Goal: Information Seeking & Learning: Learn about a topic

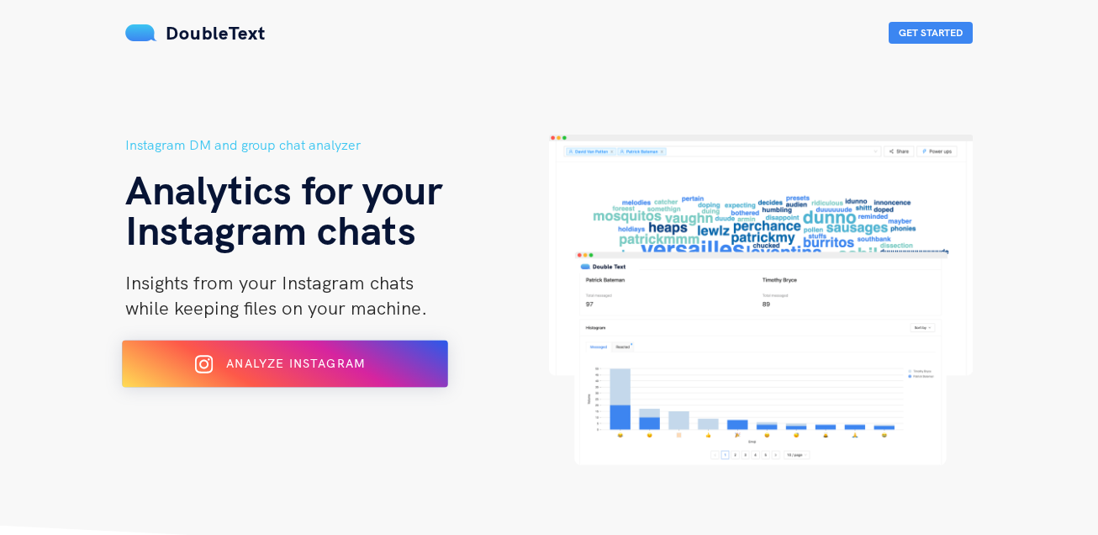
click at [253, 385] on button "Analyze Instagram" at bounding box center [285, 363] width 326 height 47
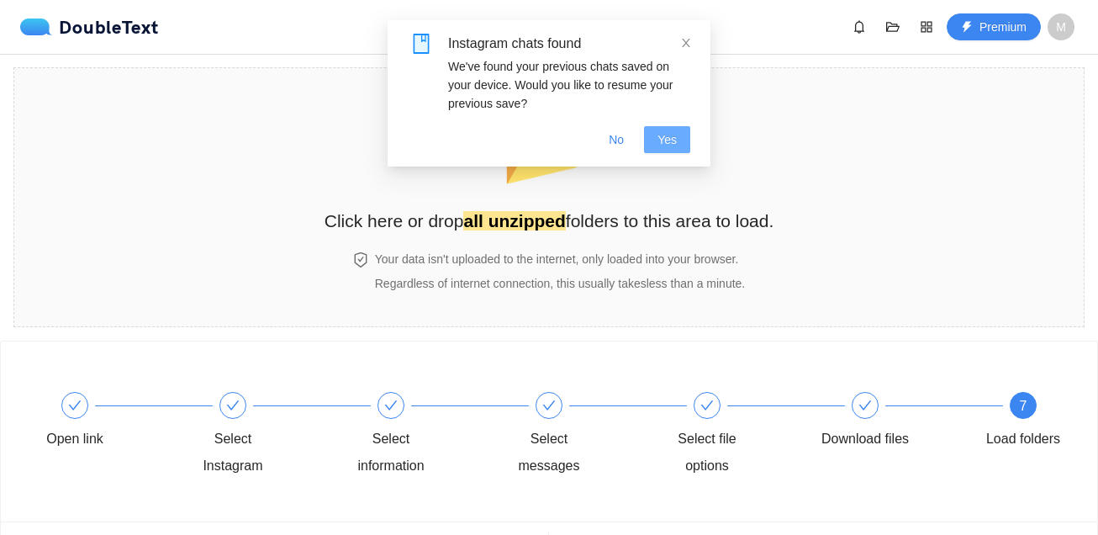
click at [660, 144] on span "Yes" at bounding box center [666, 139] width 19 height 18
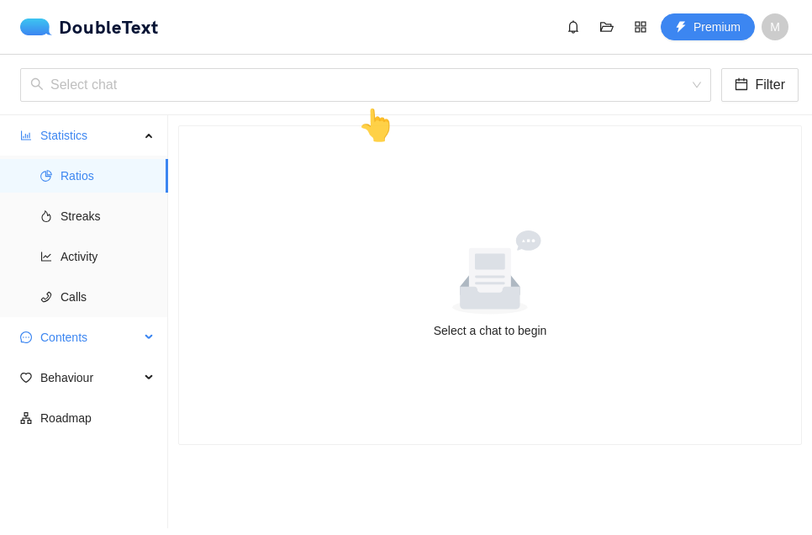
click at [159, 345] on div "Contents" at bounding box center [84, 337] width 168 height 34
click at [144, 490] on div "Behaviour" at bounding box center [84, 499] width 168 height 34
click at [145, 495] on div "Behaviour" at bounding box center [84, 499] width 168 height 34
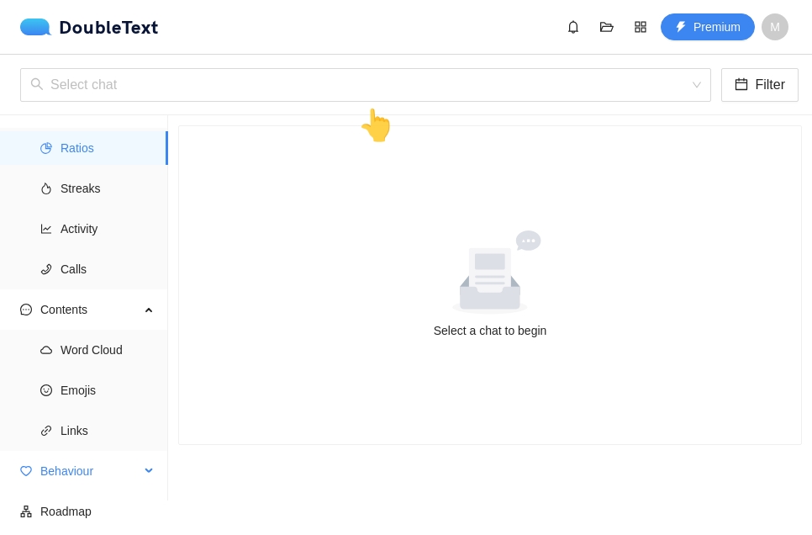
click at [146, 467] on div "Behaviour" at bounding box center [84, 471] width 168 height 34
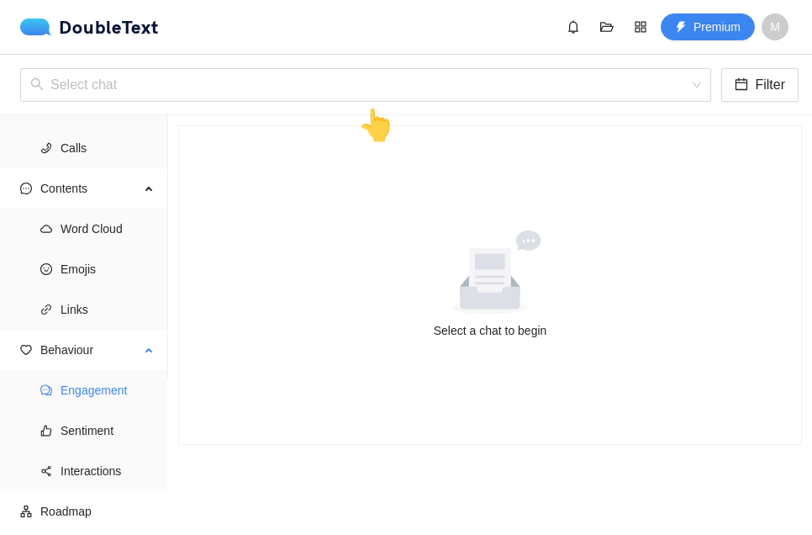
click at [103, 389] on span "Engagement" at bounding box center [108, 390] width 94 height 34
click at [376, 90] on input "search" at bounding box center [359, 85] width 659 height 32
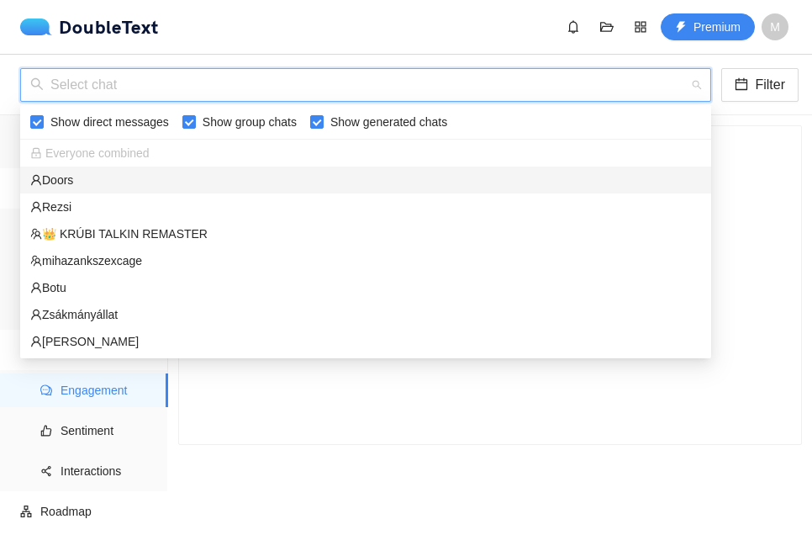
type input "s"
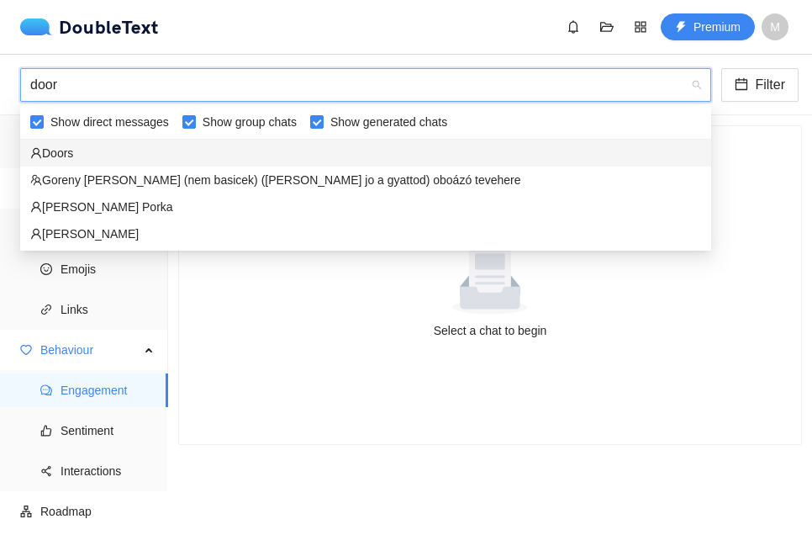
type input "doors"
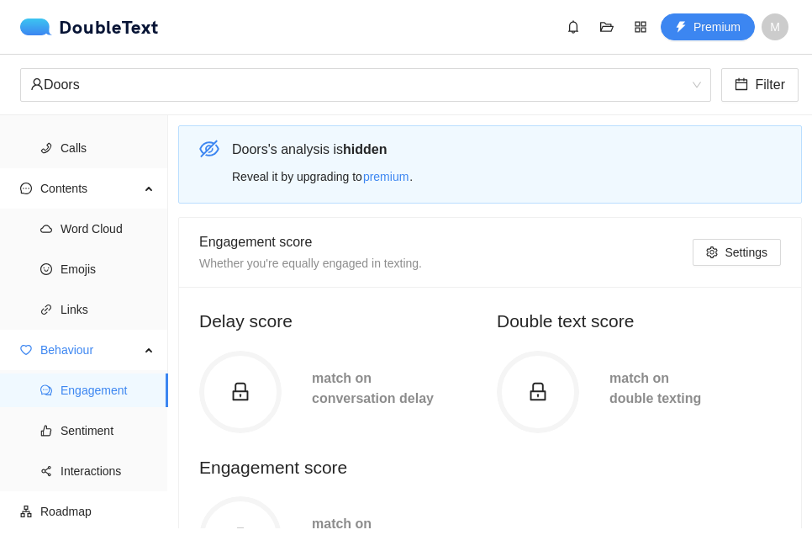
click at [552, 398] on span at bounding box center [538, 392] width 82 height 21
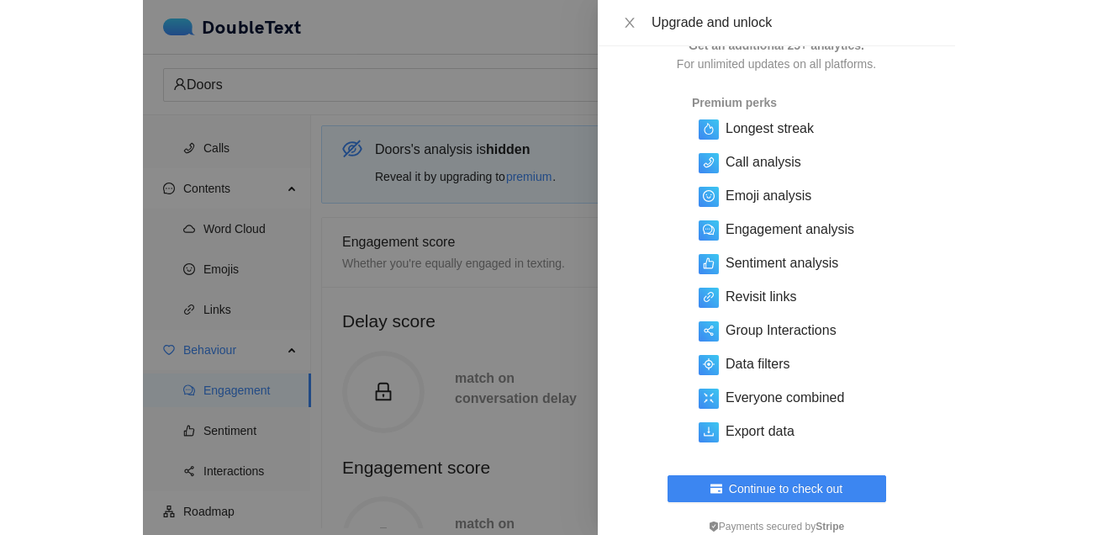
scroll to position [116, 0]
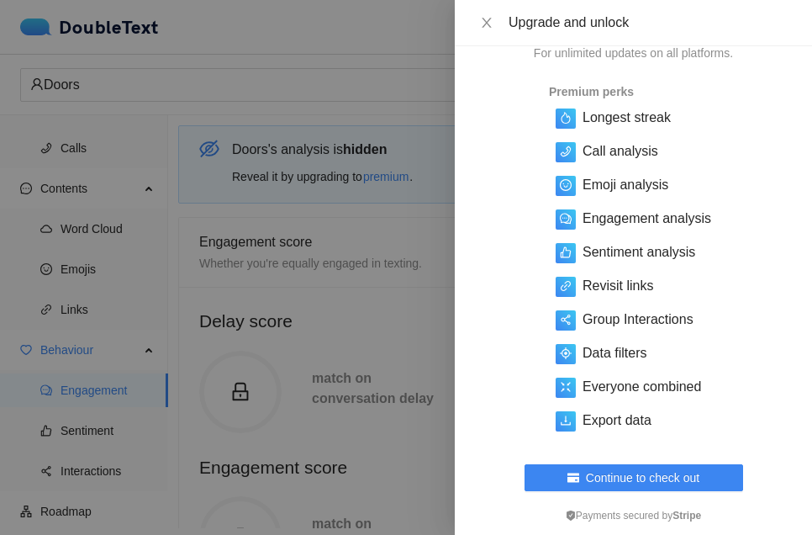
click at [311, 191] on div at bounding box center [406, 267] width 812 height 535
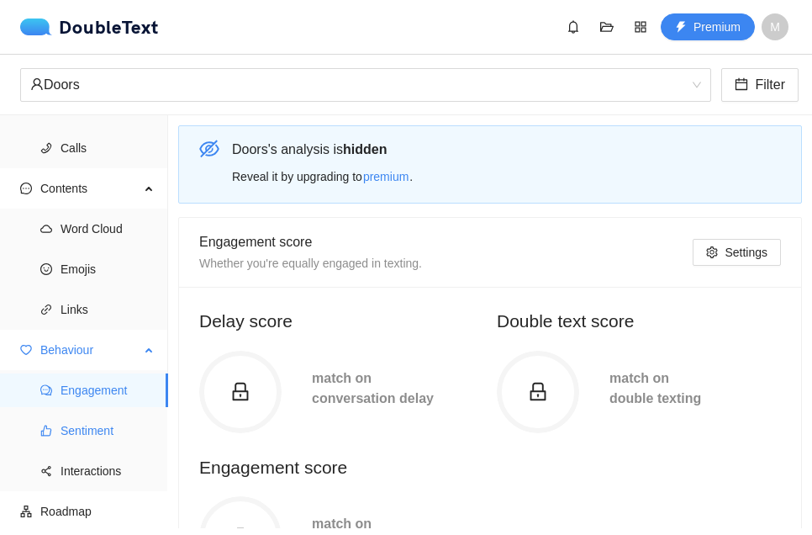
click at [153, 432] on span "Sentiment" at bounding box center [108, 431] width 94 height 34
click at [97, 427] on span "Sentiment" at bounding box center [108, 431] width 94 height 34
click at [79, 420] on span "Sentiment" at bounding box center [108, 431] width 94 height 34
click at [122, 470] on span "Interactions" at bounding box center [108, 471] width 94 height 34
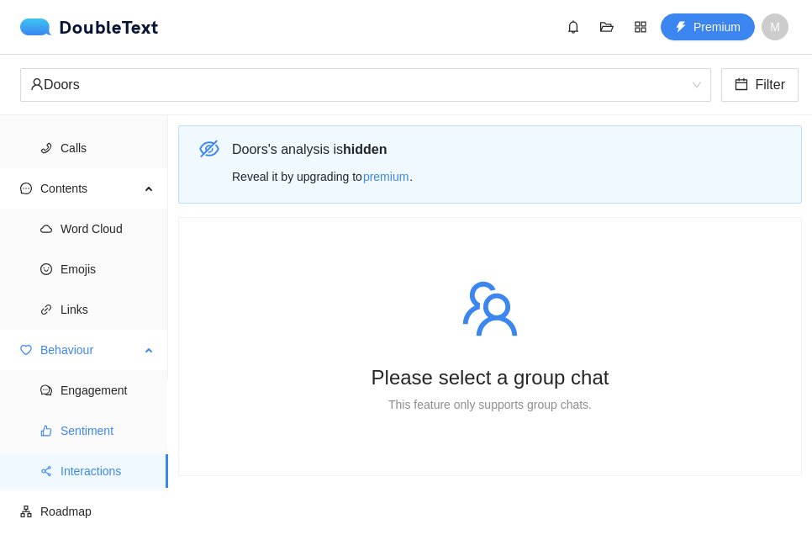
click at [133, 425] on span "Sentiment" at bounding box center [108, 431] width 94 height 34
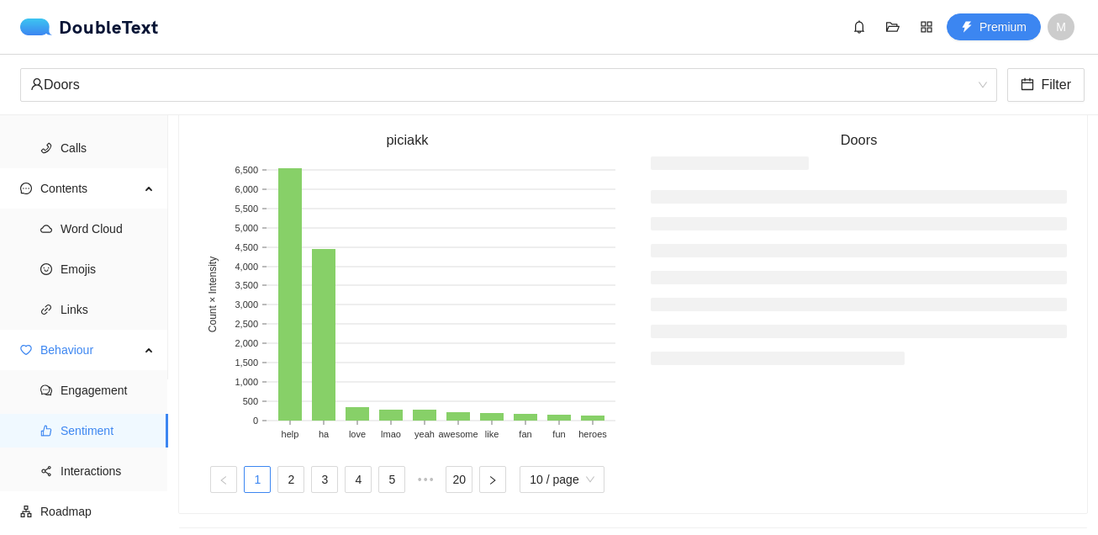
scroll to position [398, 0]
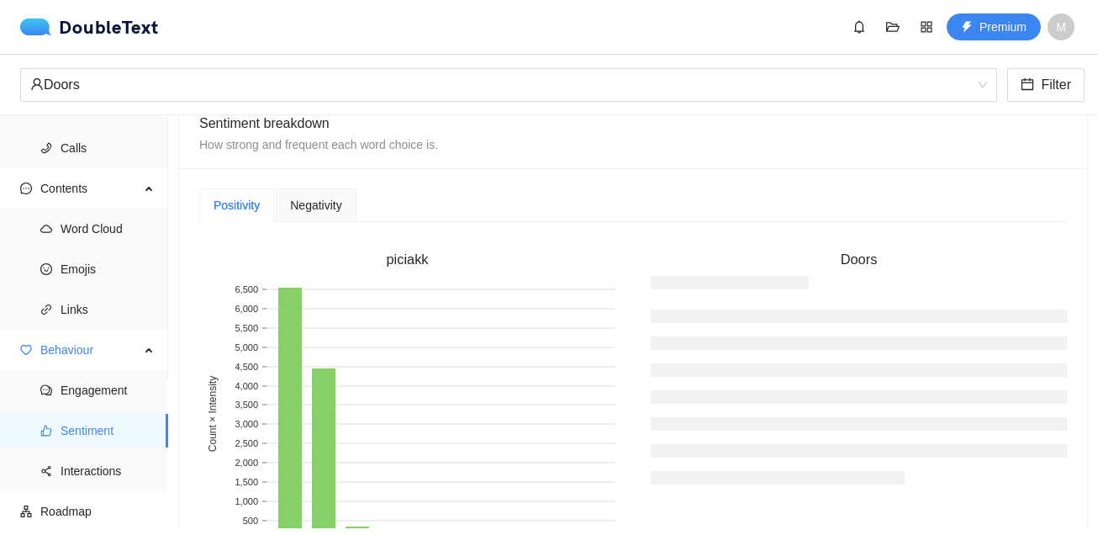
click at [339, 208] on span "Negativity" at bounding box center [315, 205] width 51 height 12
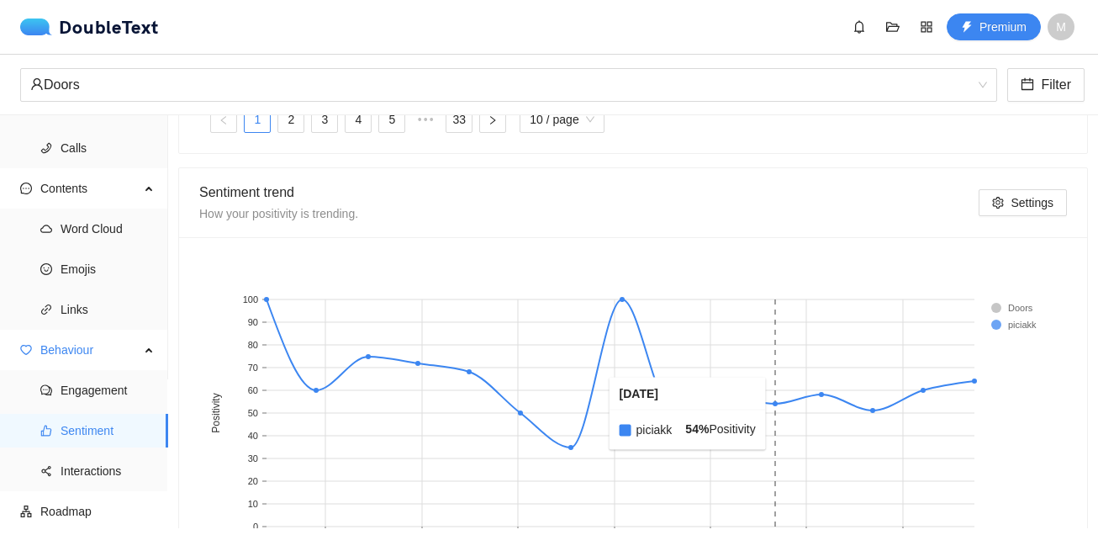
scroll to position [880, 0]
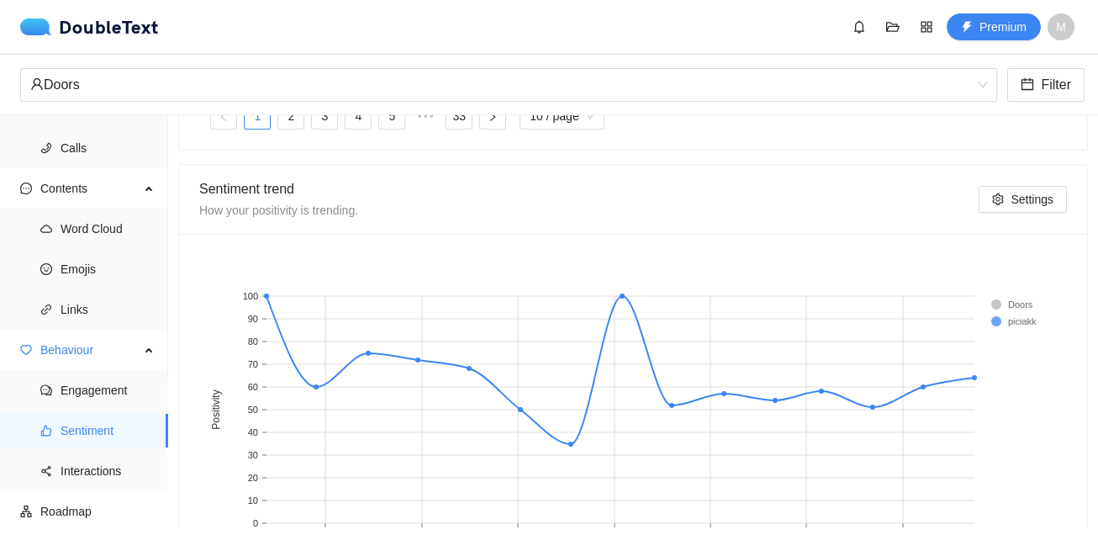
click at [1037, 169] on div "Sentiment trend How your positivity is trending. Settings" at bounding box center [633, 199] width 868 height 69
click at [1037, 193] on span "Settings" at bounding box center [1031, 199] width 43 height 18
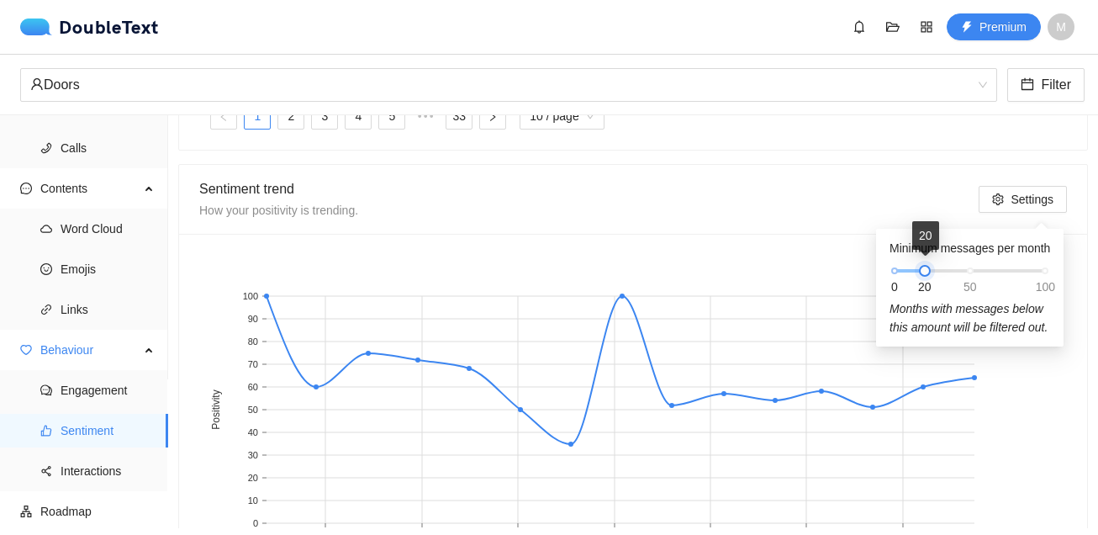
drag, startPoint x: 927, startPoint y: 264, endPoint x: 1053, endPoint y: 269, distance: 126.2
click at [931, 269] on div at bounding box center [925, 271] width 12 height 12
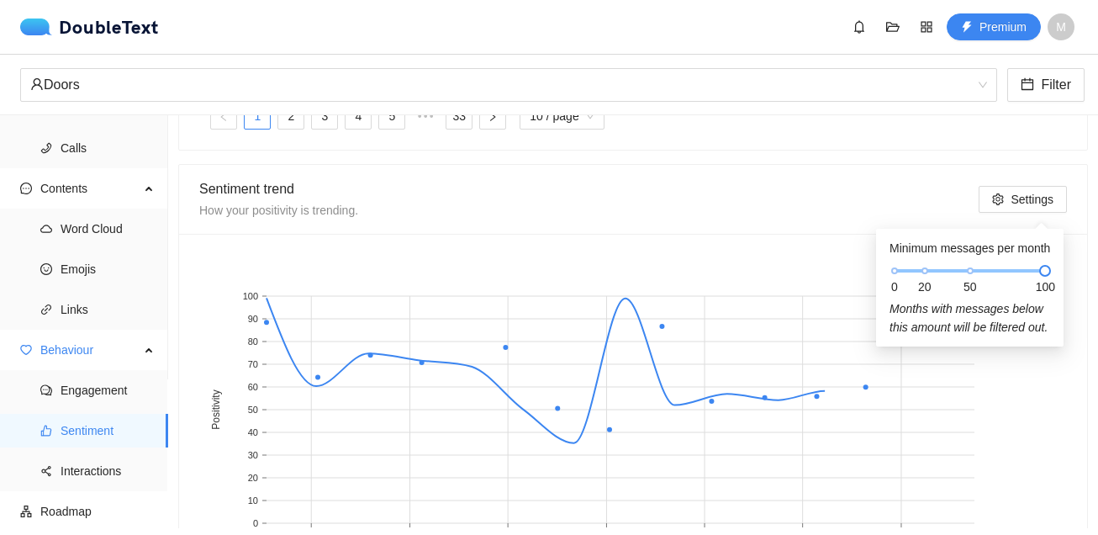
click at [1049, 278] on span "100" at bounding box center [1045, 286] width 19 height 18
drag, startPoint x: 974, startPoint y: 267, endPoint x: 1019, endPoint y: 275, distance: 45.2
click at [1019, 275] on div "0 20 50 100" at bounding box center [969, 271] width 150 height 10
click at [1018, 274] on div "0 20 50 100" at bounding box center [969, 271] width 150 height 10
click at [976, 275] on div at bounding box center [970, 271] width 12 height 12
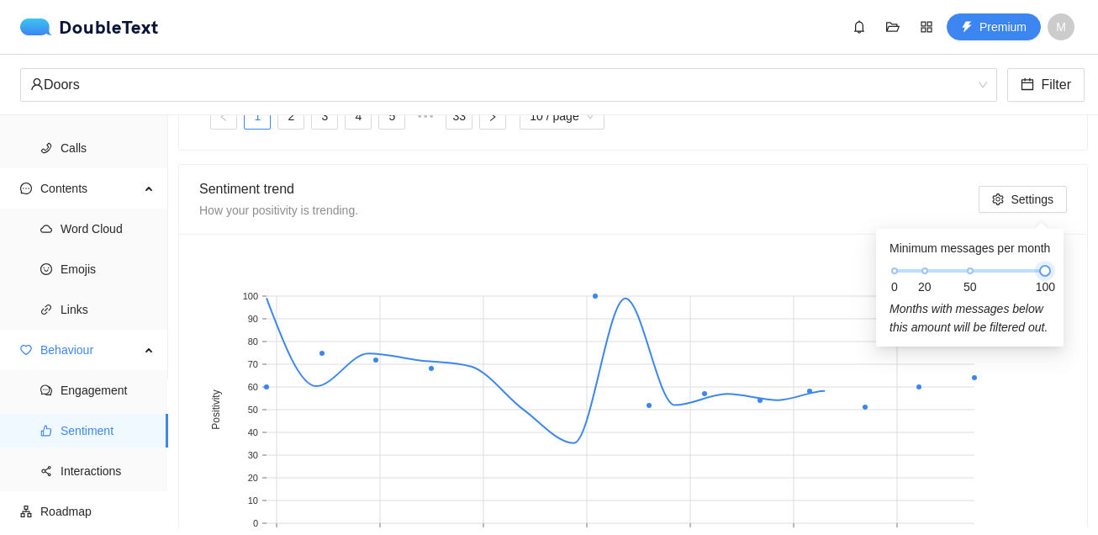
click at [928, 274] on div "0 20 50 100" at bounding box center [969, 271] width 150 height 10
click at [823, 198] on div "Sentiment trend How your positivity is trending." at bounding box center [588, 199] width 779 height 42
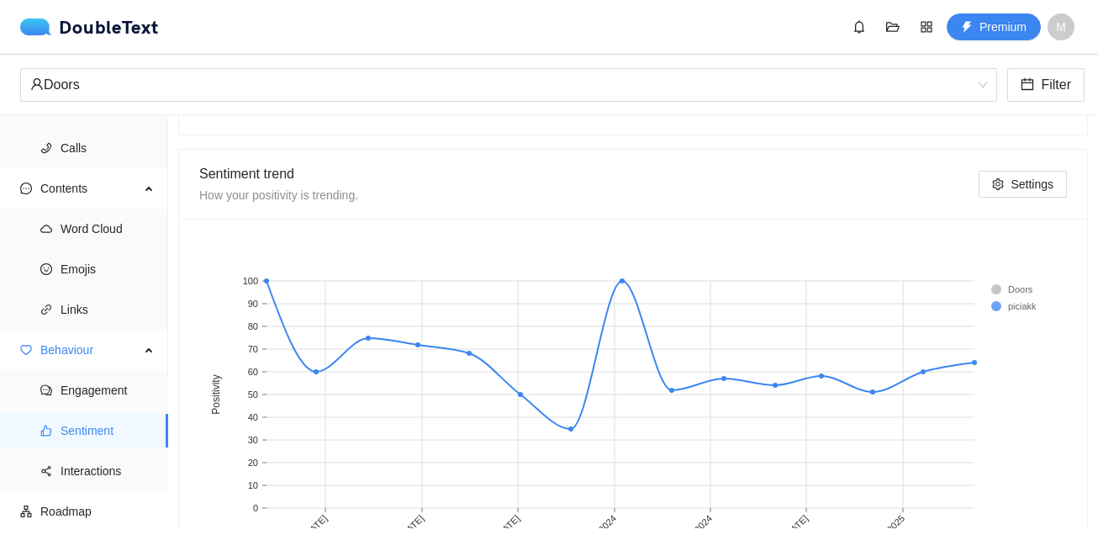
scroll to position [939, 0]
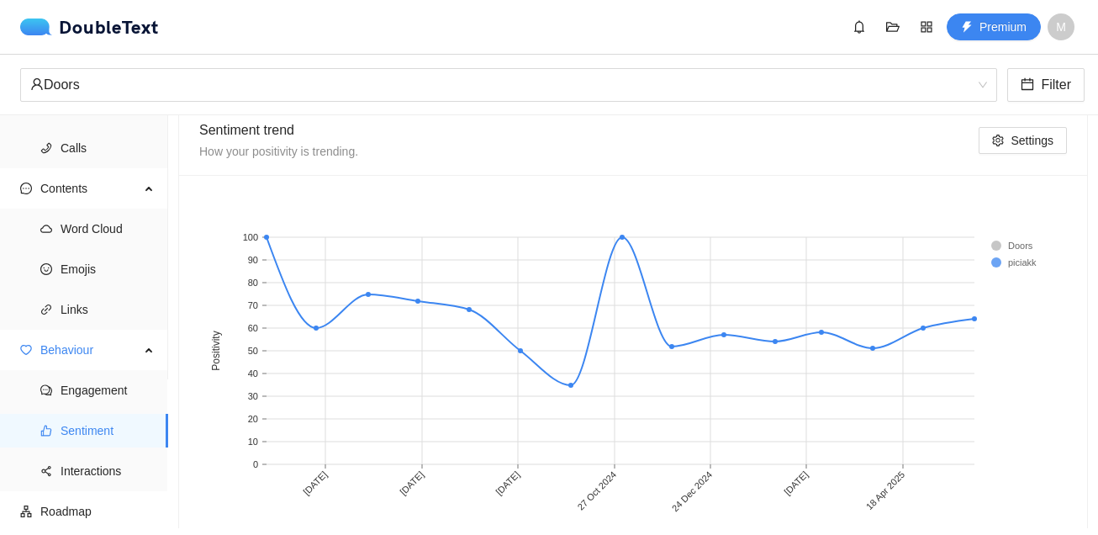
click at [620, 237] on icon at bounding box center [620, 311] width 708 height 148
click at [623, 246] on rect at bounding box center [622, 350] width 50 height 227
drag, startPoint x: 623, startPoint y: 246, endPoint x: 604, endPoint y: 271, distance: 30.6
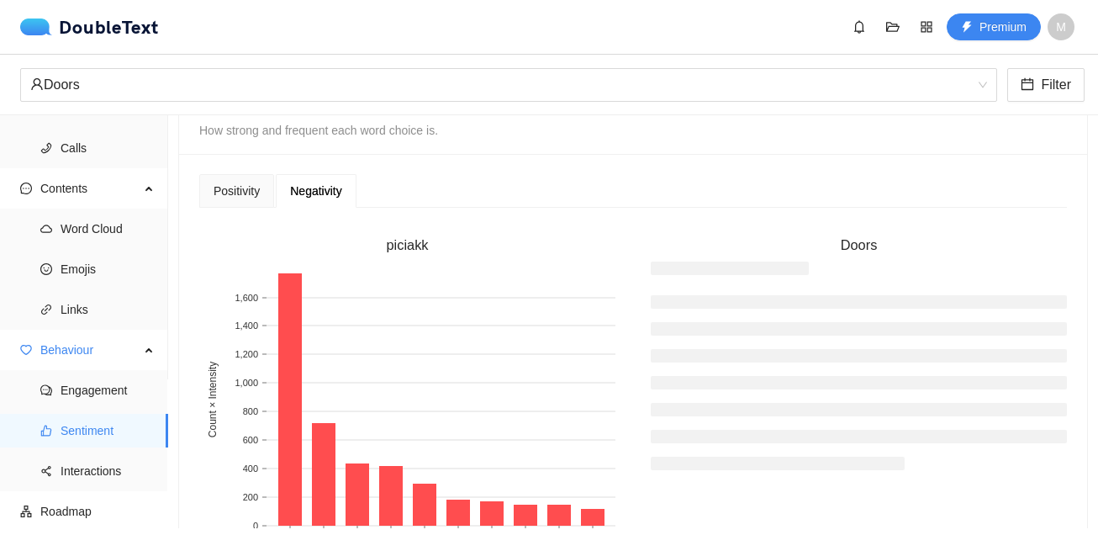
scroll to position [393, 0]
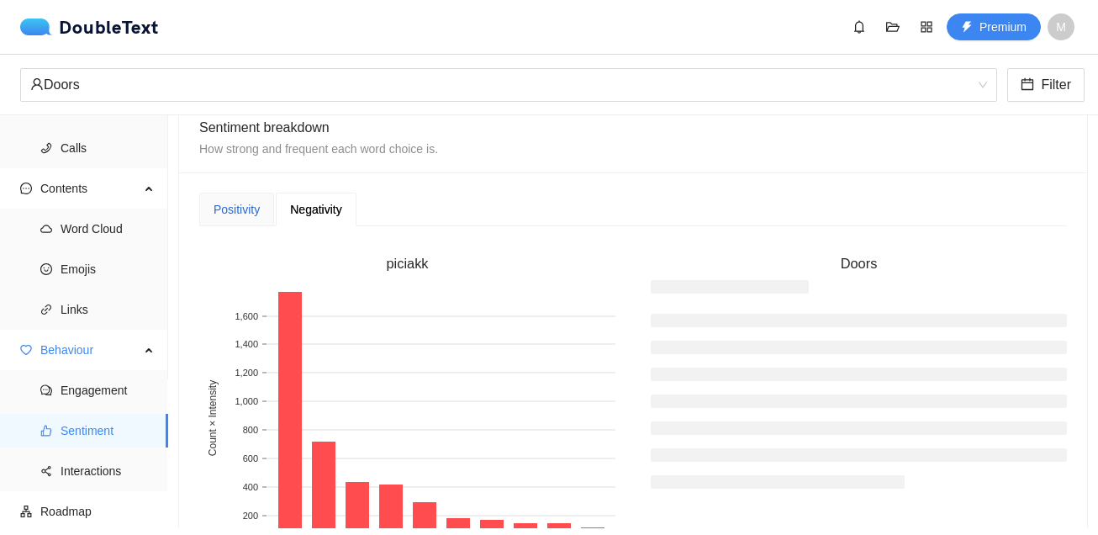
click at [243, 207] on div "Positivity" at bounding box center [237, 209] width 46 height 18
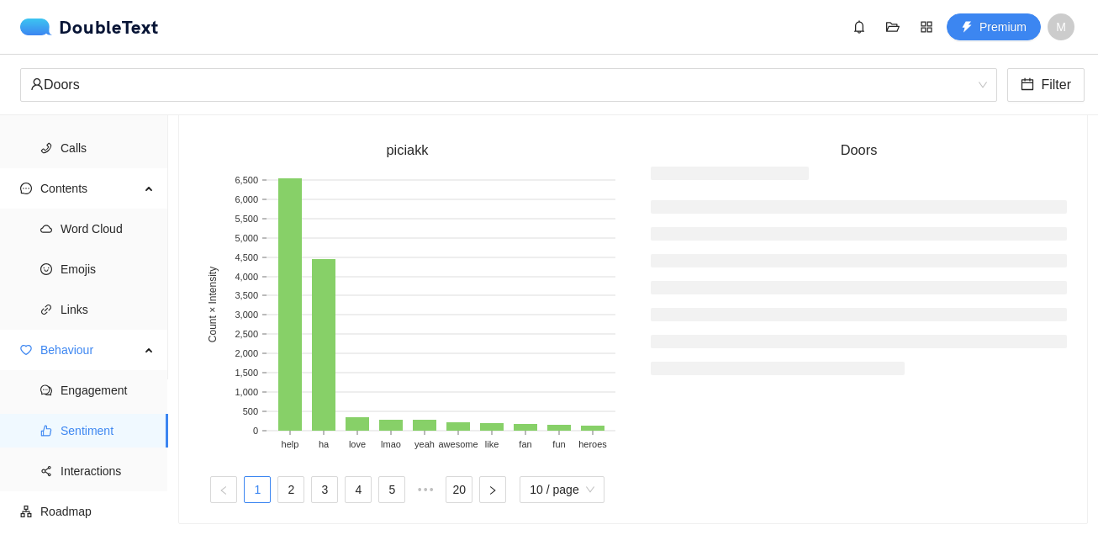
scroll to position [437, 0]
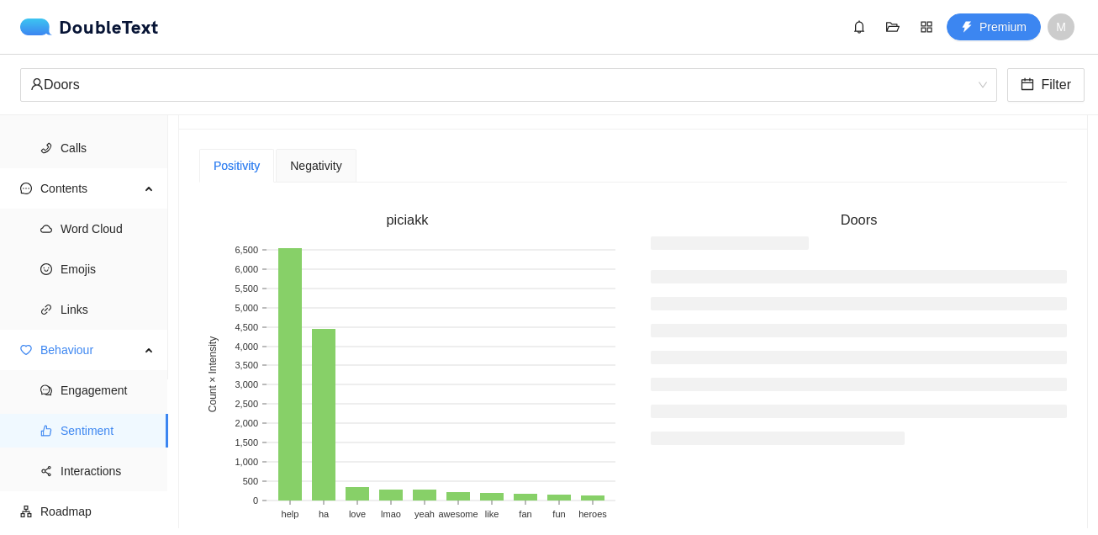
click at [328, 153] on div "Negativity" at bounding box center [316, 166] width 80 height 34
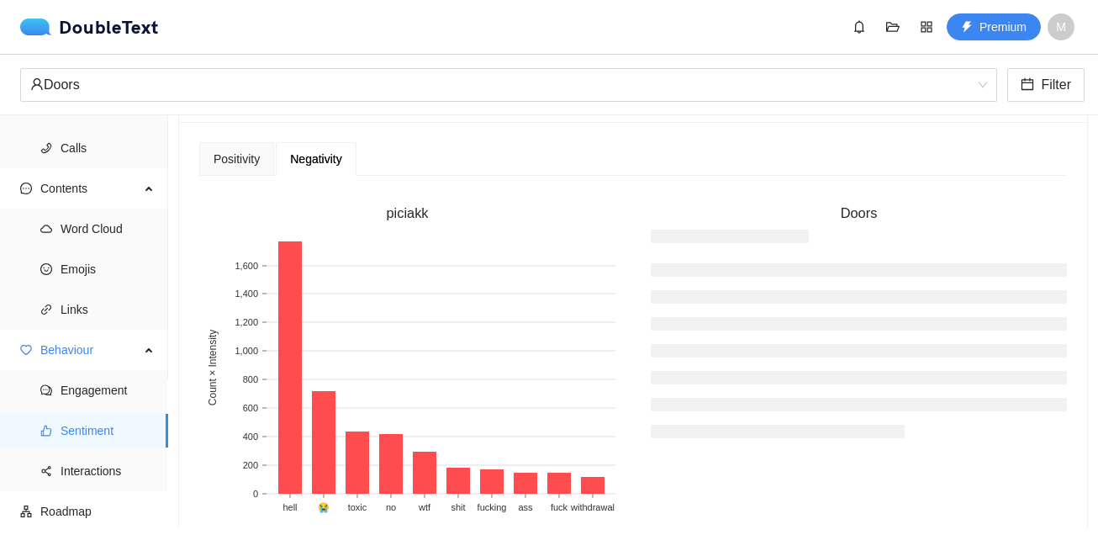
scroll to position [442, 0]
click at [265, 157] on div "Positivity" at bounding box center [236, 161] width 75 height 34
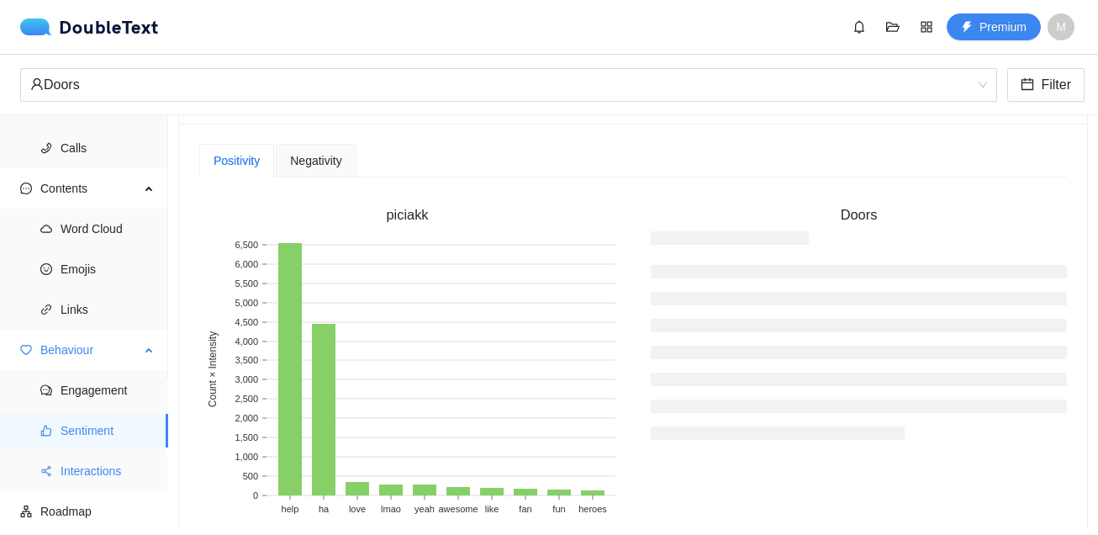
click at [127, 473] on span "Interactions" at bounding box center [108, 471] width 94 height 34
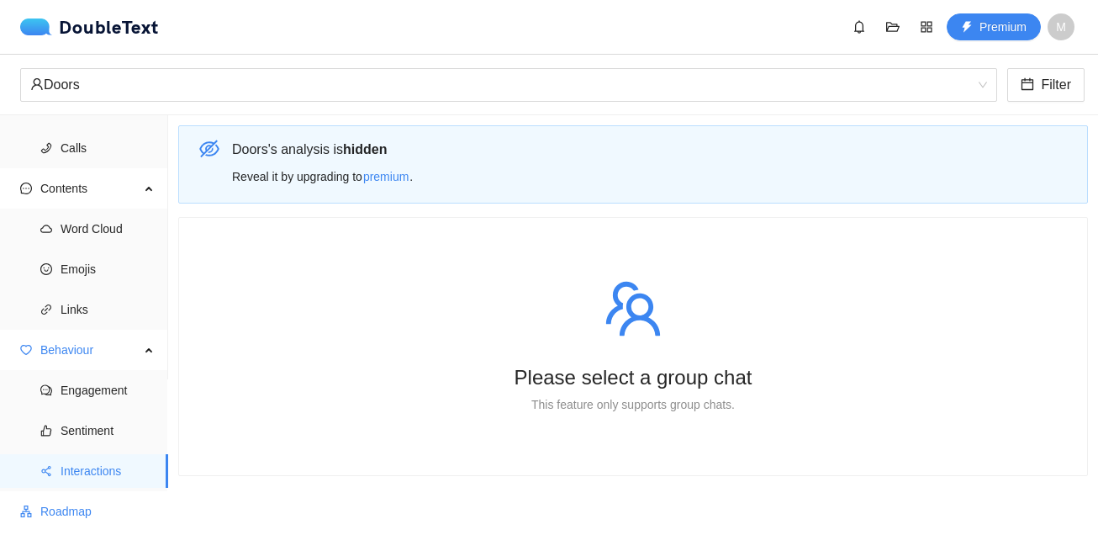
click at [108, 501] on span "Roadmap" at bounding box center [97, 511] width 114 height 34
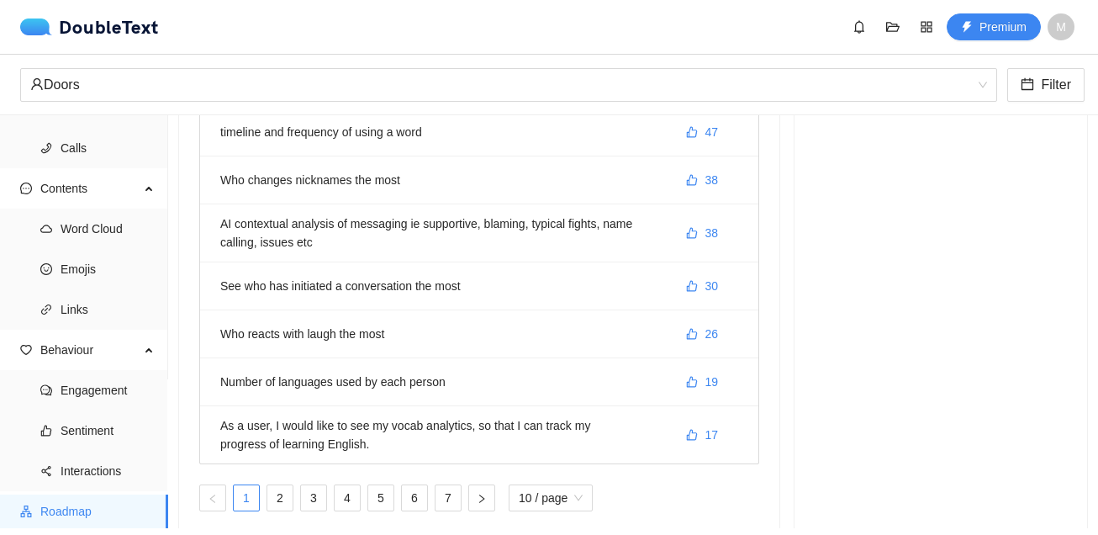
scroll to position [303, 0]
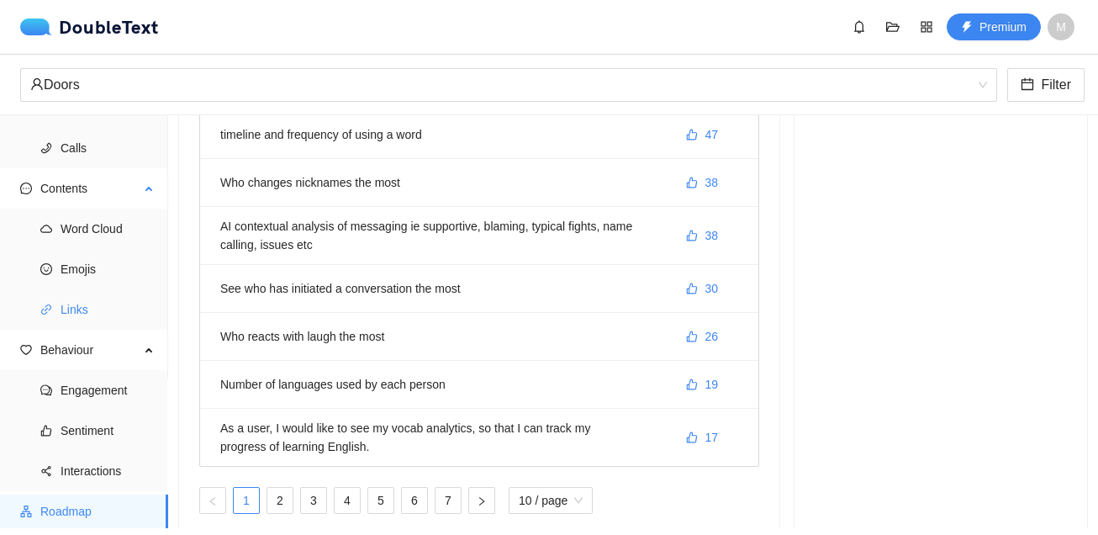
click at [93, 305] on span "Links" at bounding box center [108, 310] width 94 height 34
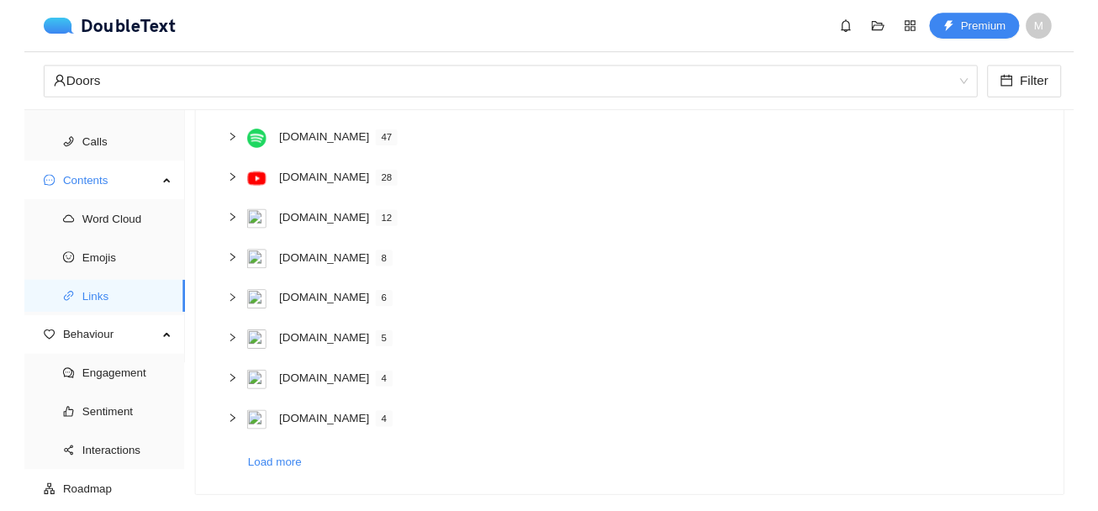
scroll to position [246, 0]
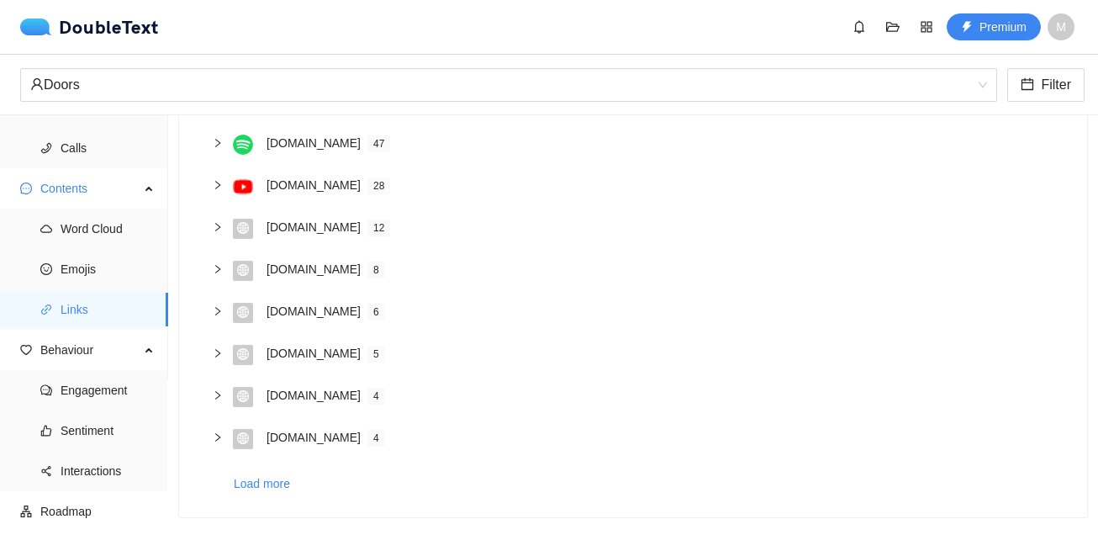
click at [427, 319] on h4 "[DOMAIN_NAME] 6" at bounding box center [659, 311] width 787 height 18
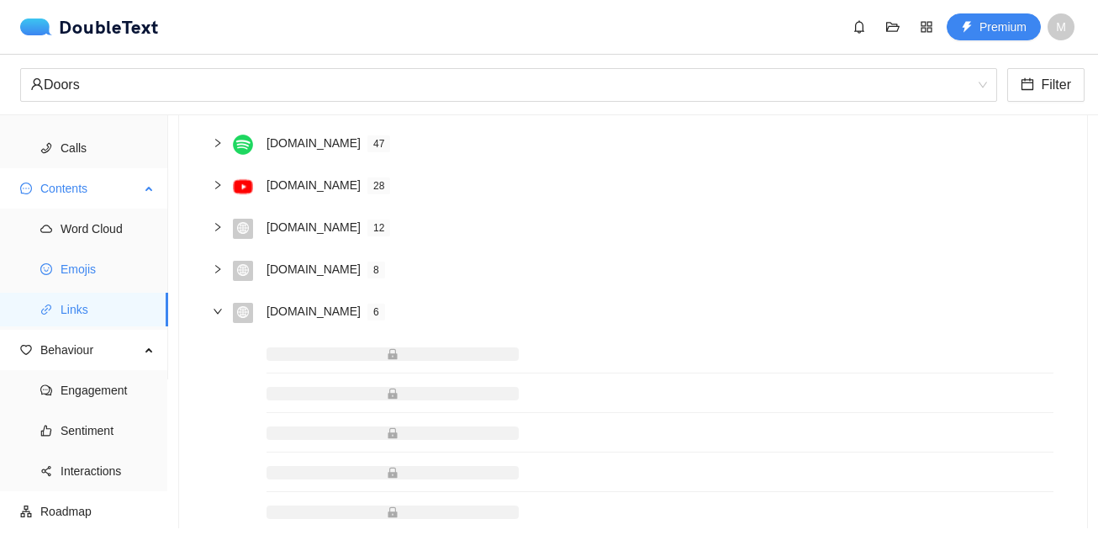
click at [78, 256] on span "Emojis" at bounding box center [108, 269] width 94 height 34
